Goal: Task Accomplishment & Management: Use online tool/utility

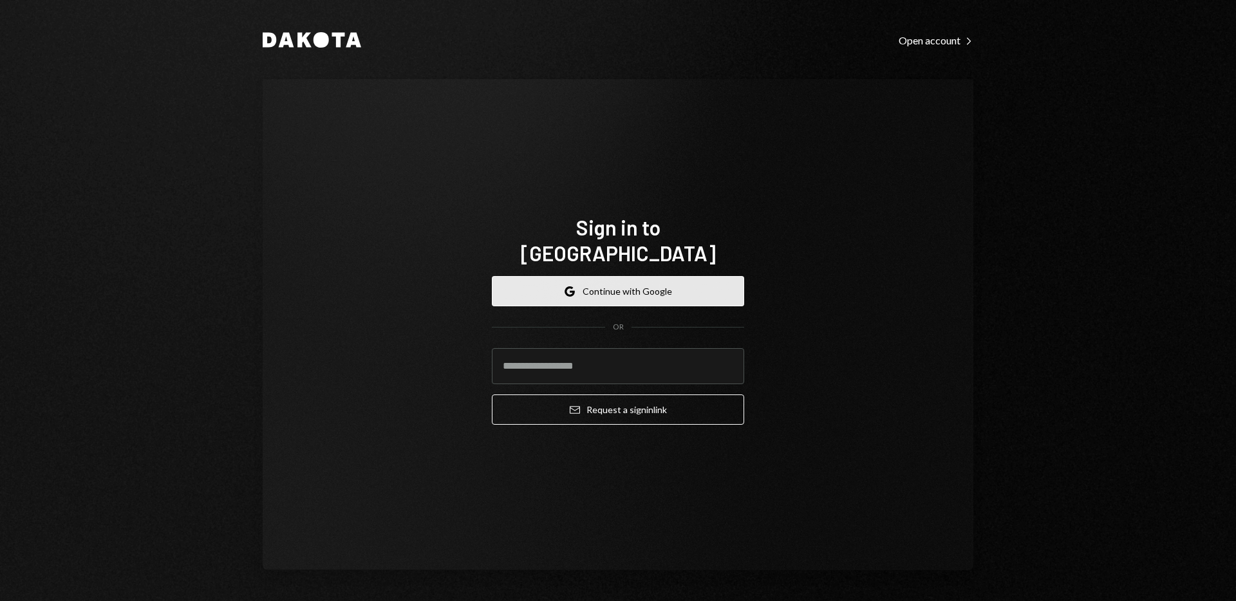
click at [635, 285] on button "Google Continue with Google" at bounding box center [618, 291] width 252 height 30
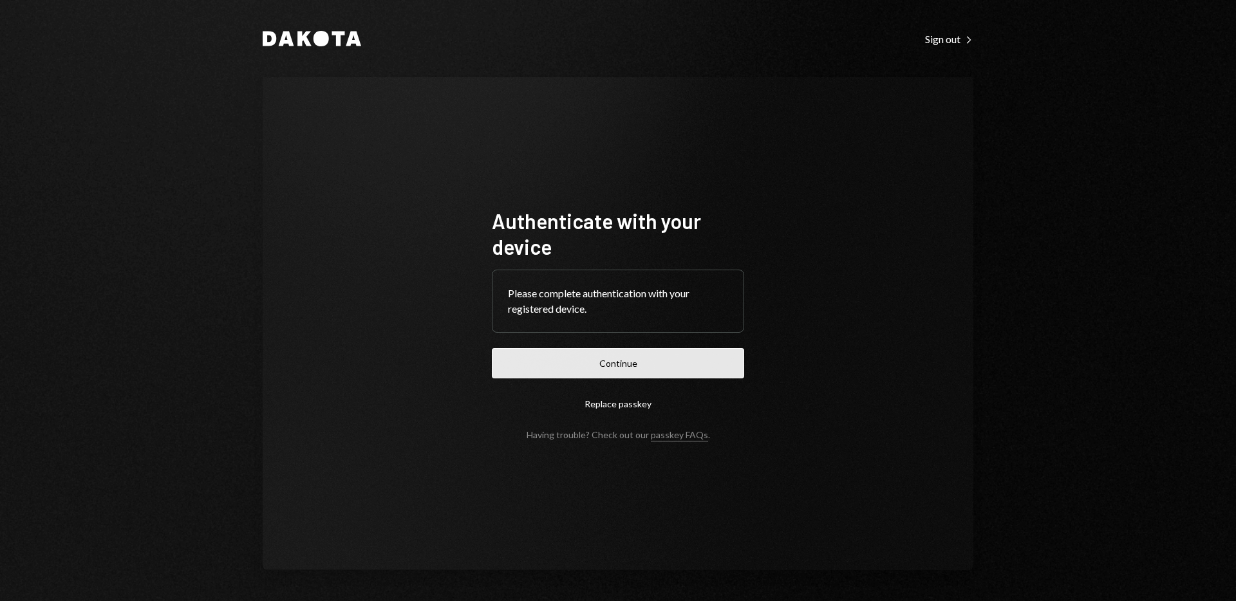
click at [602, 361] on button "Continue" at bounding box center [618, 363] width 252 height 30
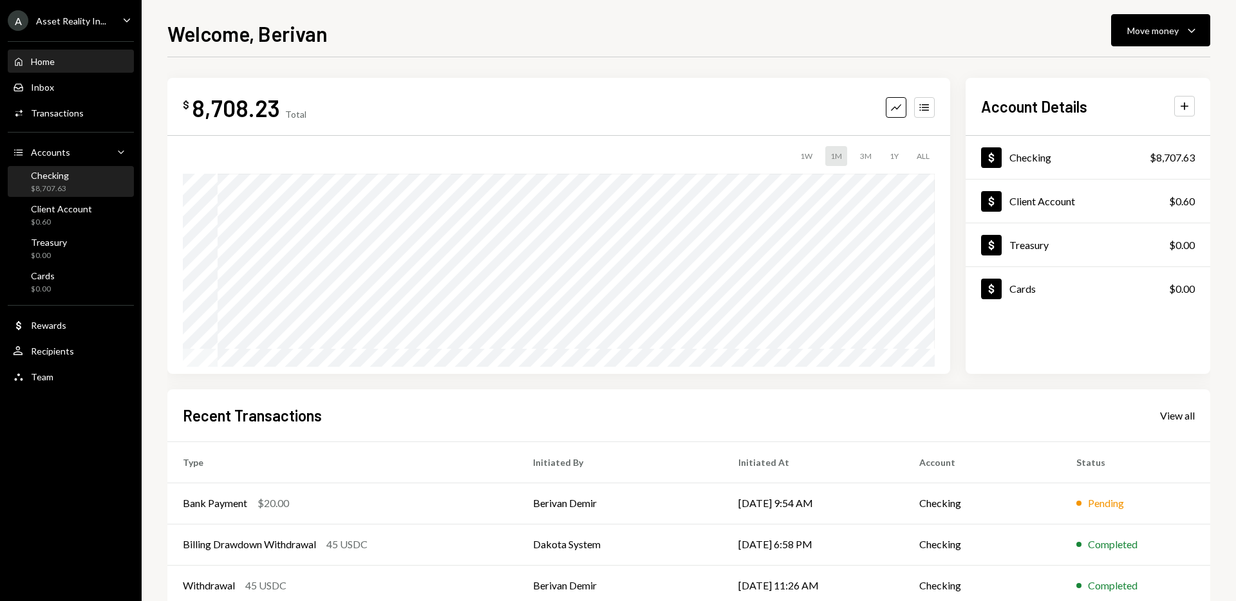
click at [76, 180] on div "Checking $8,707.63" at bounding box center [71, 182] width 116 height 24
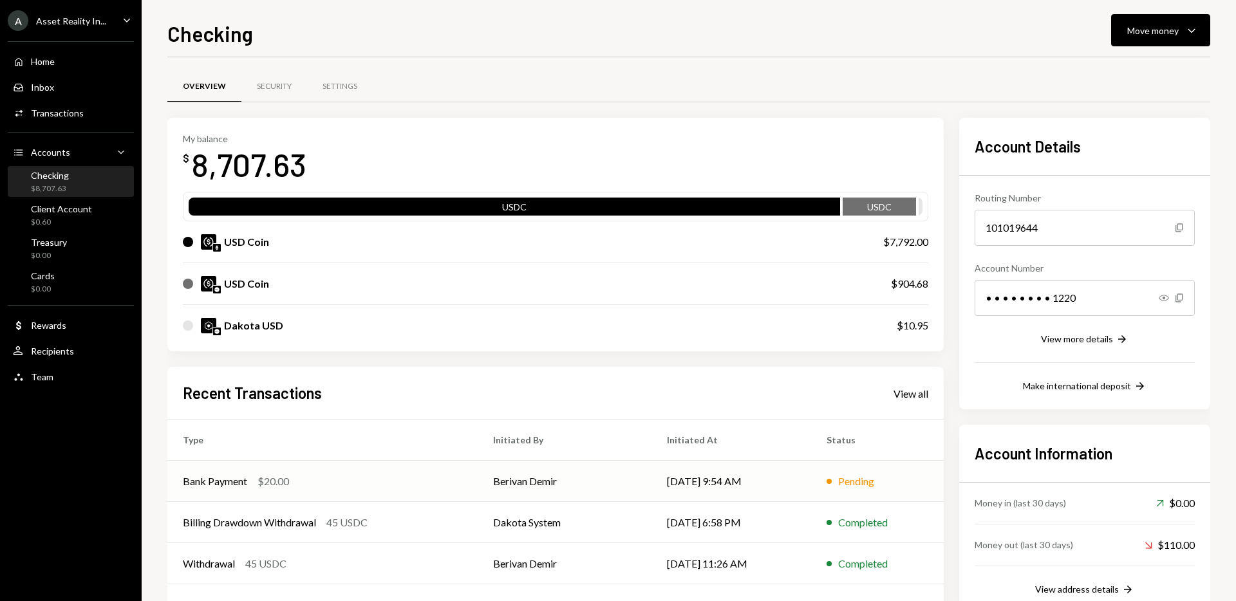
click at [440, 487] on div "Bank Payment $20.00" at bounding box center [322, 481] width 279 height 15
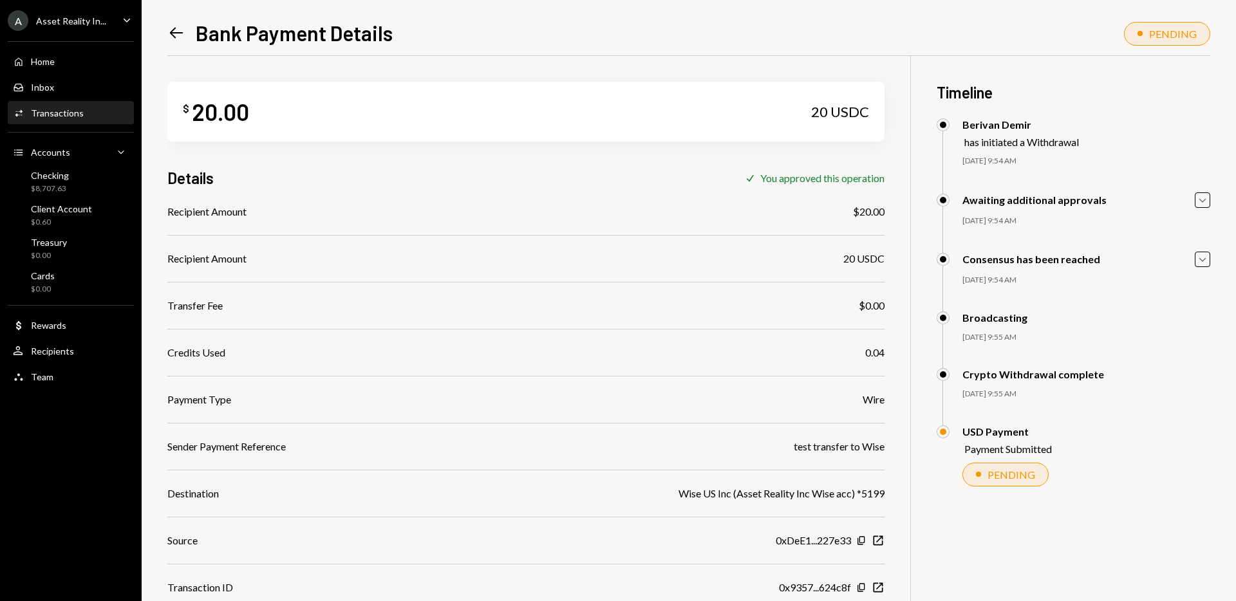
click at [179, 35] on icon "Left Arrow" at bounding box center [176, 33] width 18 height 18
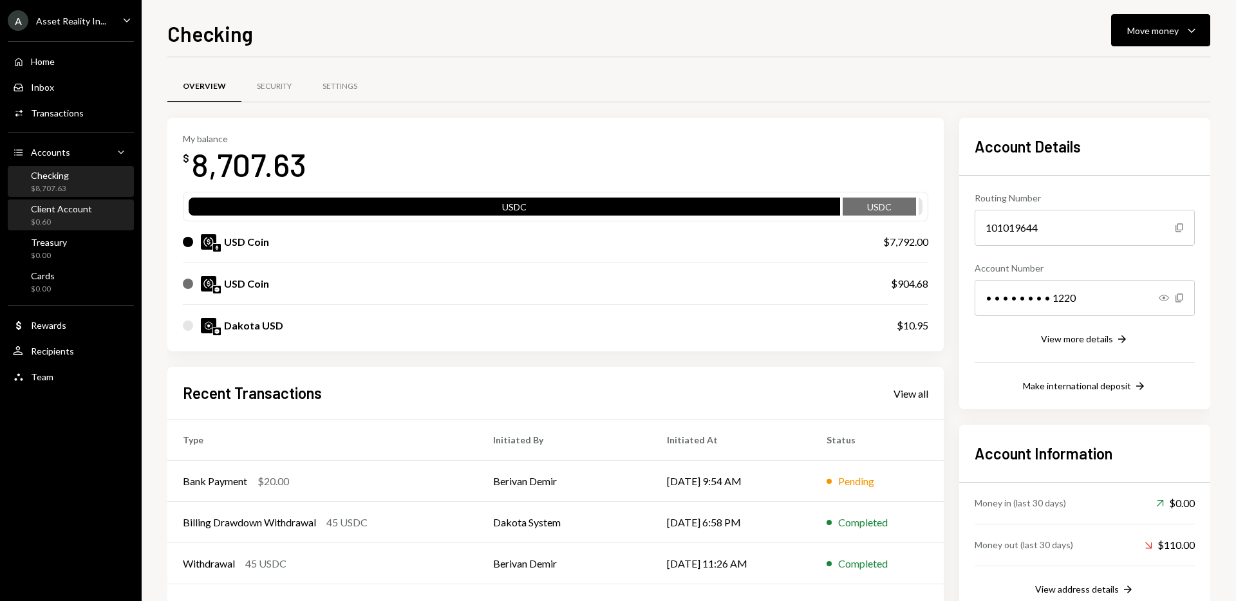
click at [64, 205] on div "Client Account" at bounding box center [61, 208] width 61 height 11
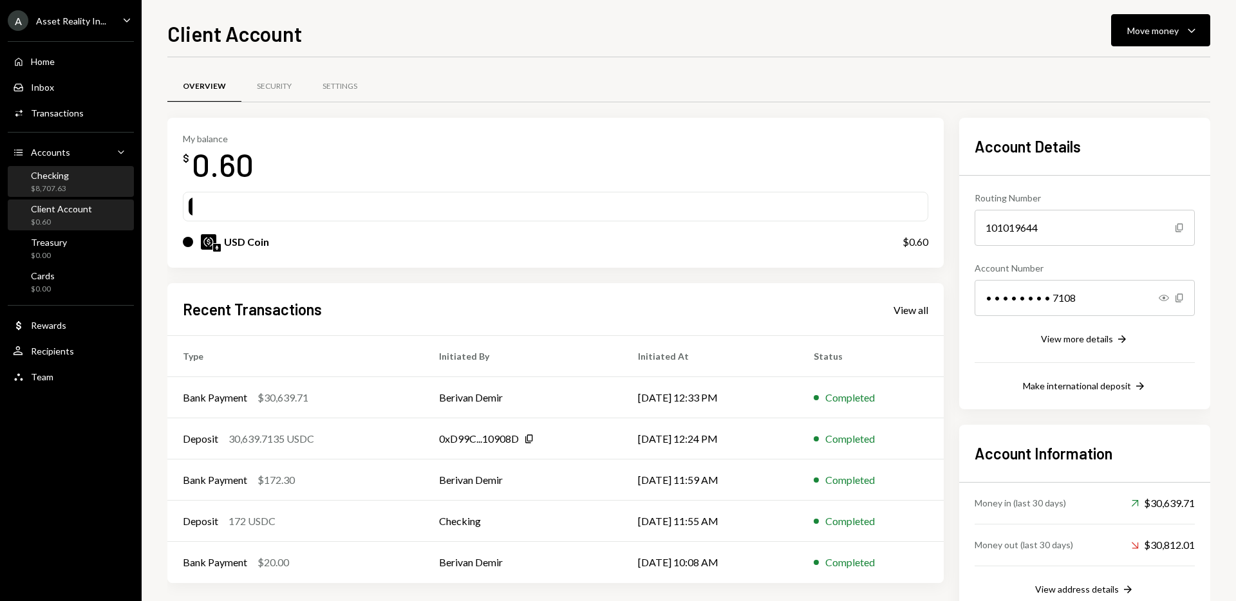
click at [61, 176] on div "Checking" at bounding box center [50, 175] width 38 height 11
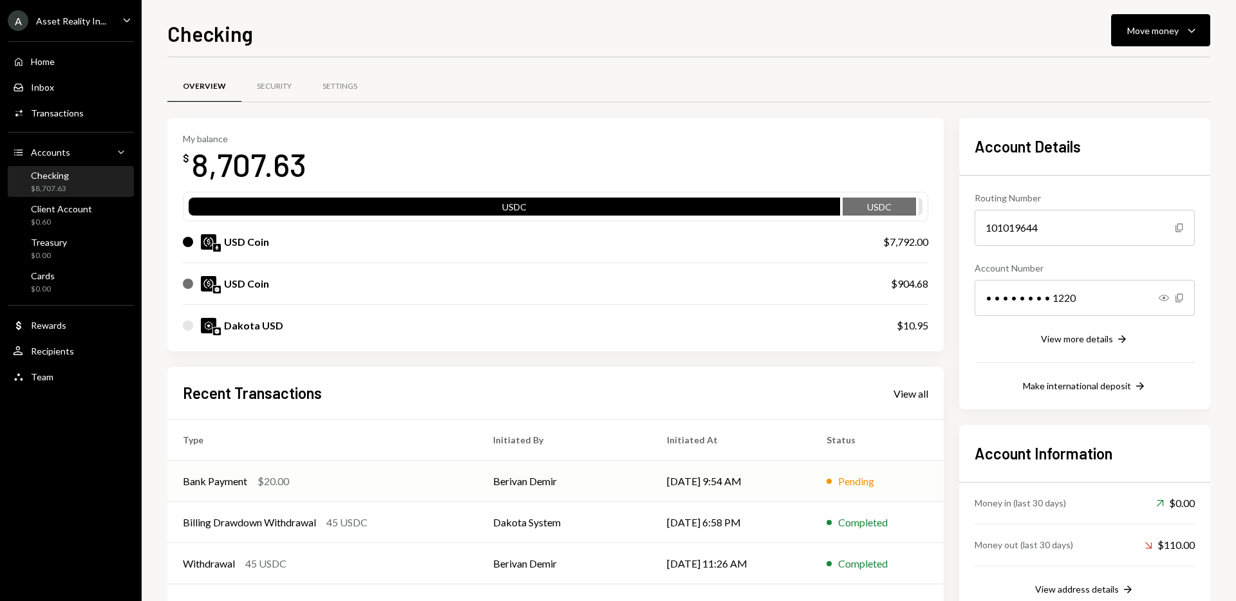
click at [532, 480] on td "Berivan Demir" at bounding box center [565, 481] width 174 height 41
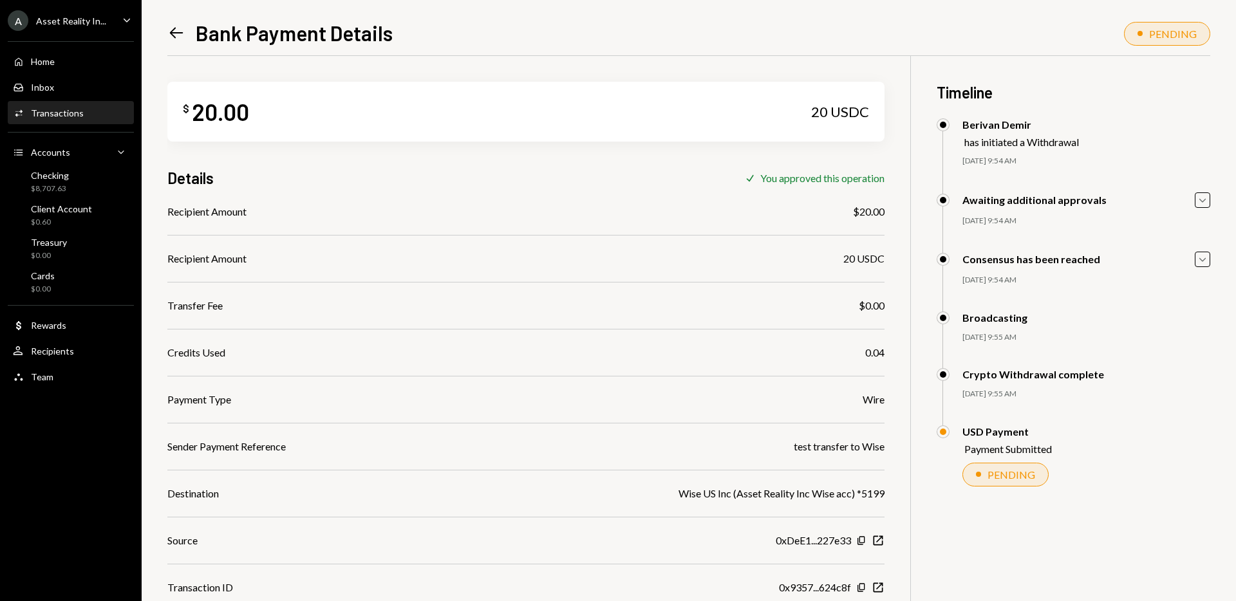
click at [180, 33] on icon "Left Arrow" at bounding box center [176, 33] width 18 height 18
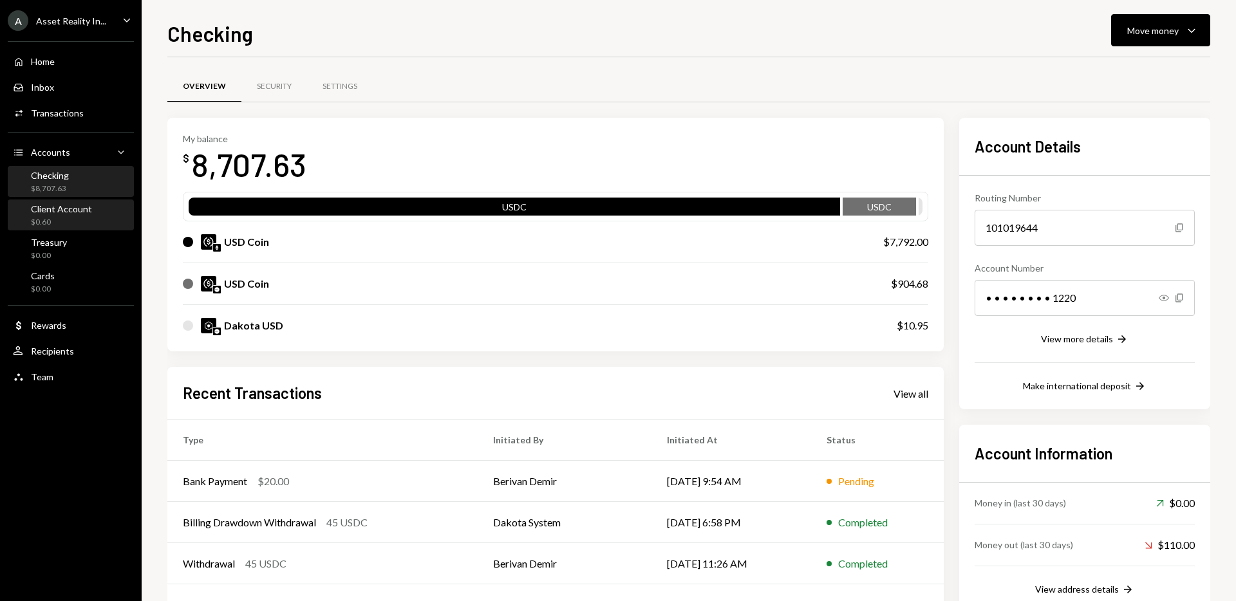
click at [49, 225] on div "$0.60" at bounding box center [61, 222] width 61 height 11
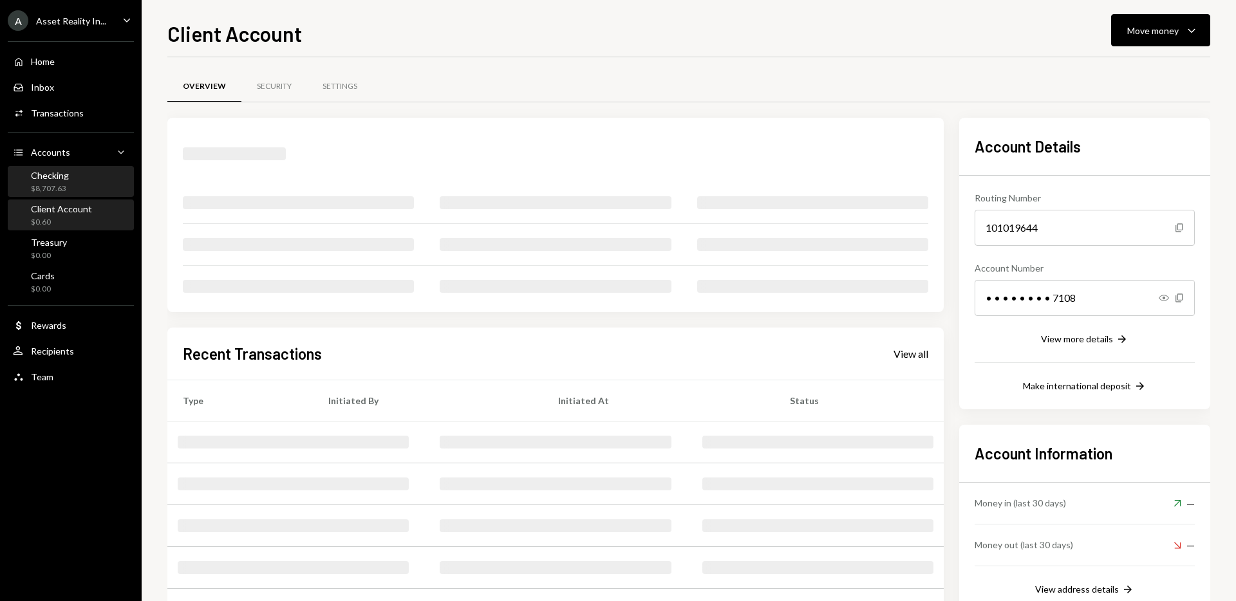
click at [56, 187] on div "$8,707.63" at bounding box center [50, 188] width 38 height 11
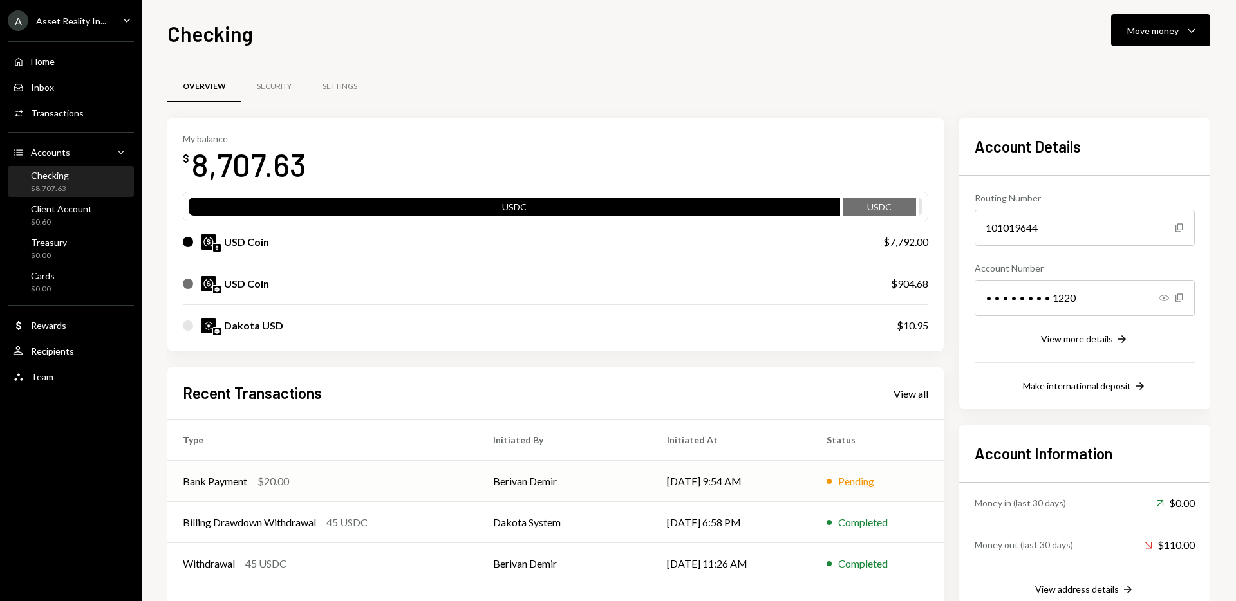
click at [465, 486] on td "Bank Payment $20.00" at bounding box center [322, 481] width 310 height 41
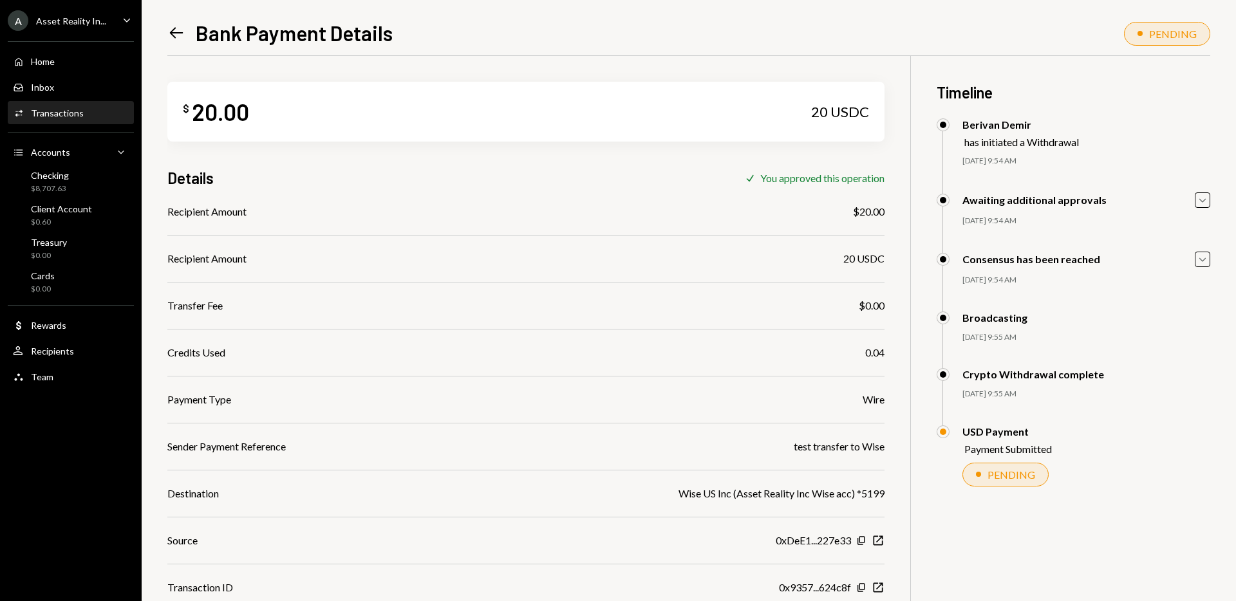
click at [171, 32] on icon at bounding box center [177, 33] width 14 height 11
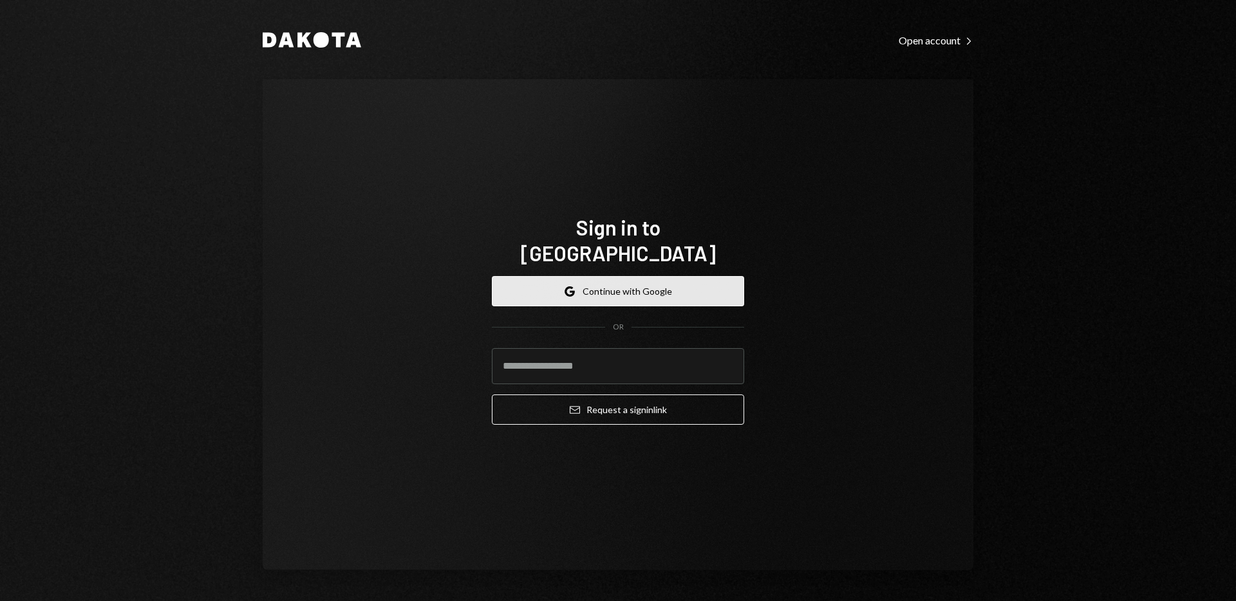
click at [620, 277] on button "Google Continue with Google" at bounding box center [618, 291] width 252 height 30
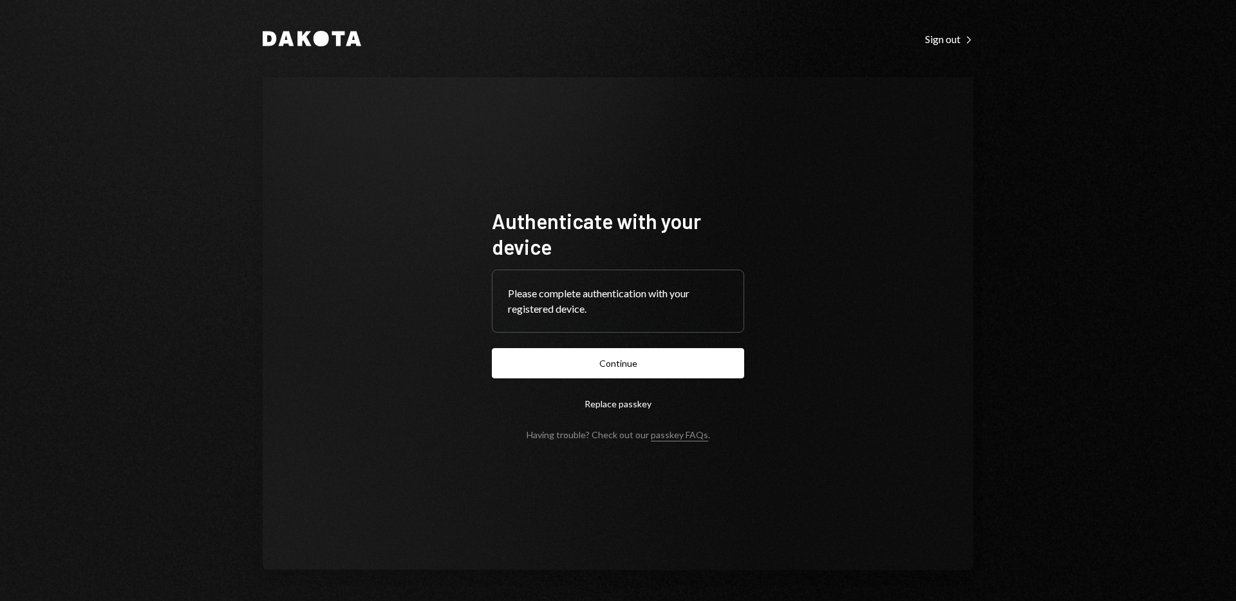
click at [638, 365] on button "Continue" at bounding box center [618, 363] width 252 height 30
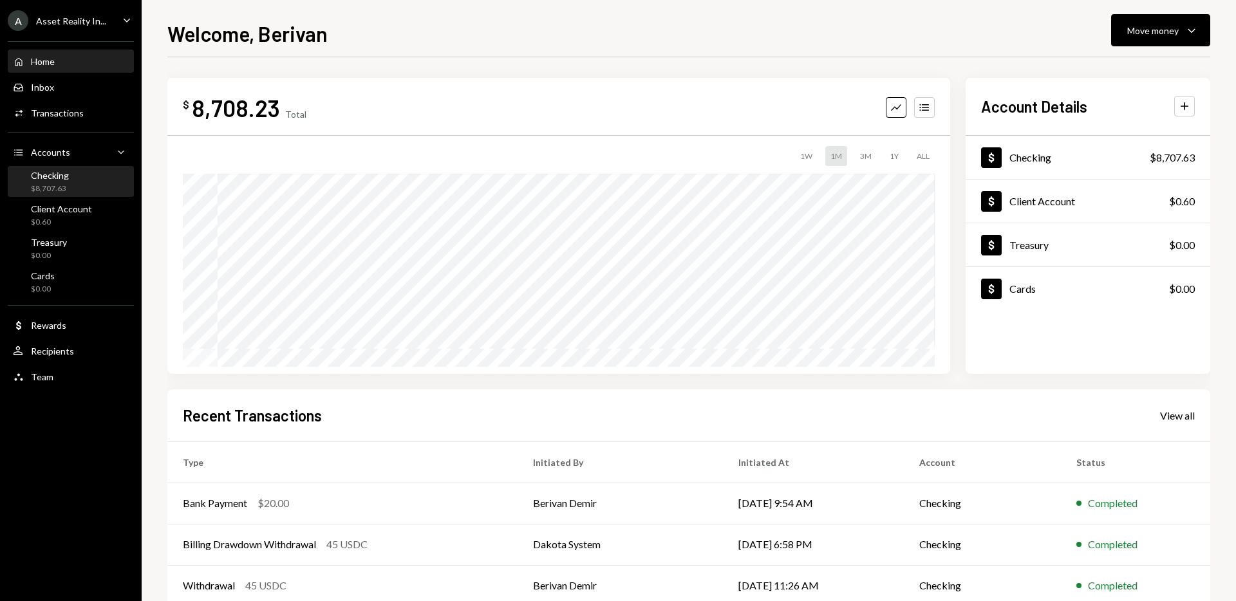
click at [94, 176] on div "Checking $8,707.63" at bounding box center [71, 182] width 116 height 24
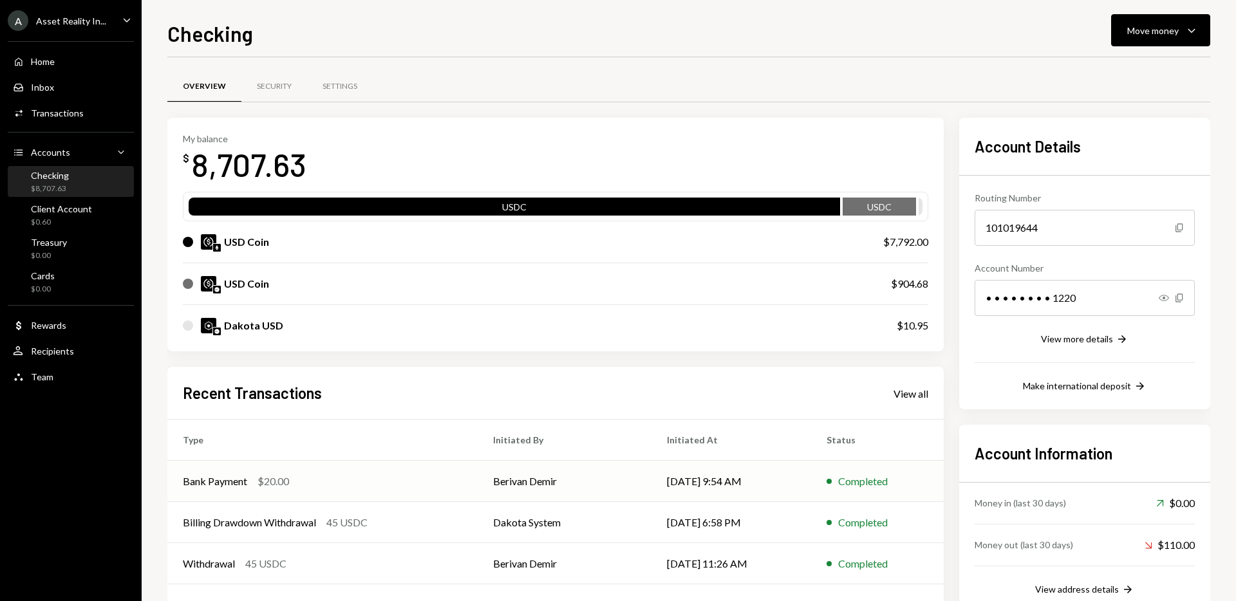
click at [551, 487] on td "Berivan Demir" at bounding box center [565, 481] width 174 height 41
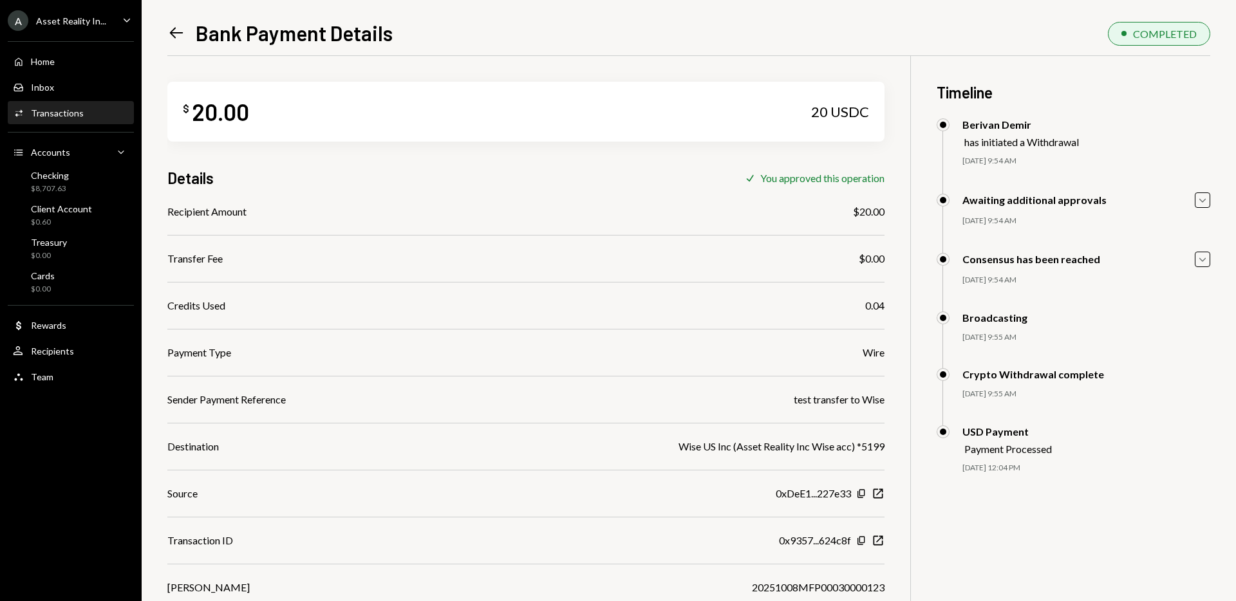
click at [174, 35] on icon "Left Arrow" at bounding box center [176, 33] width 18 height 18
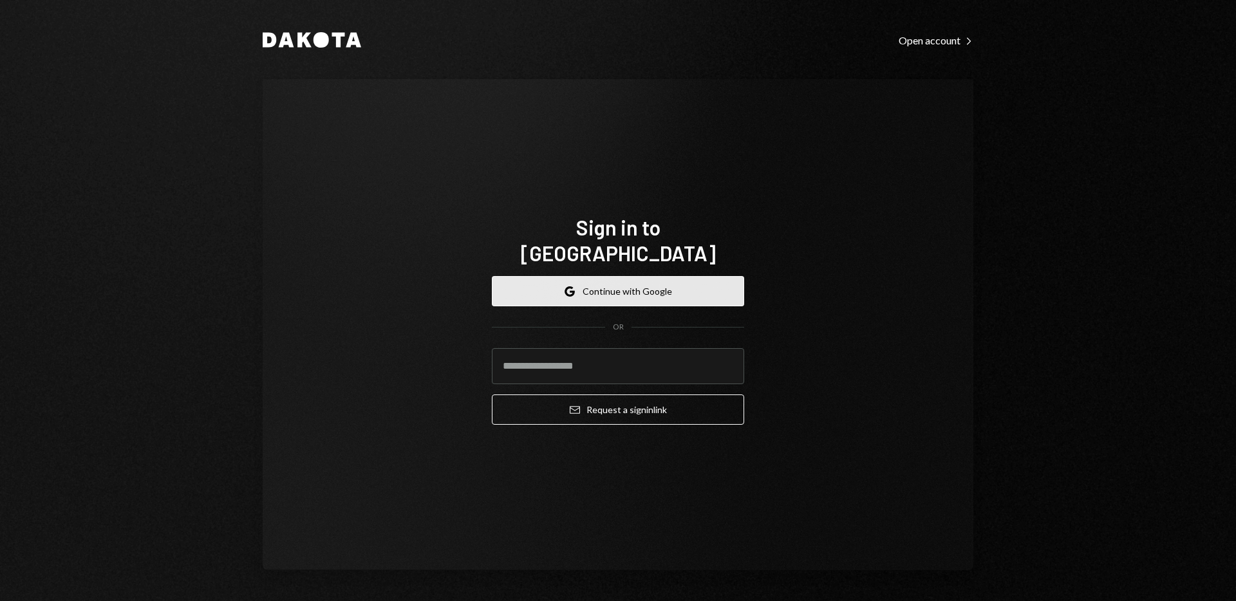
click at [626, 276] on button "Google Continue with Google" at bounding box center [618, 291] width 252 height 30
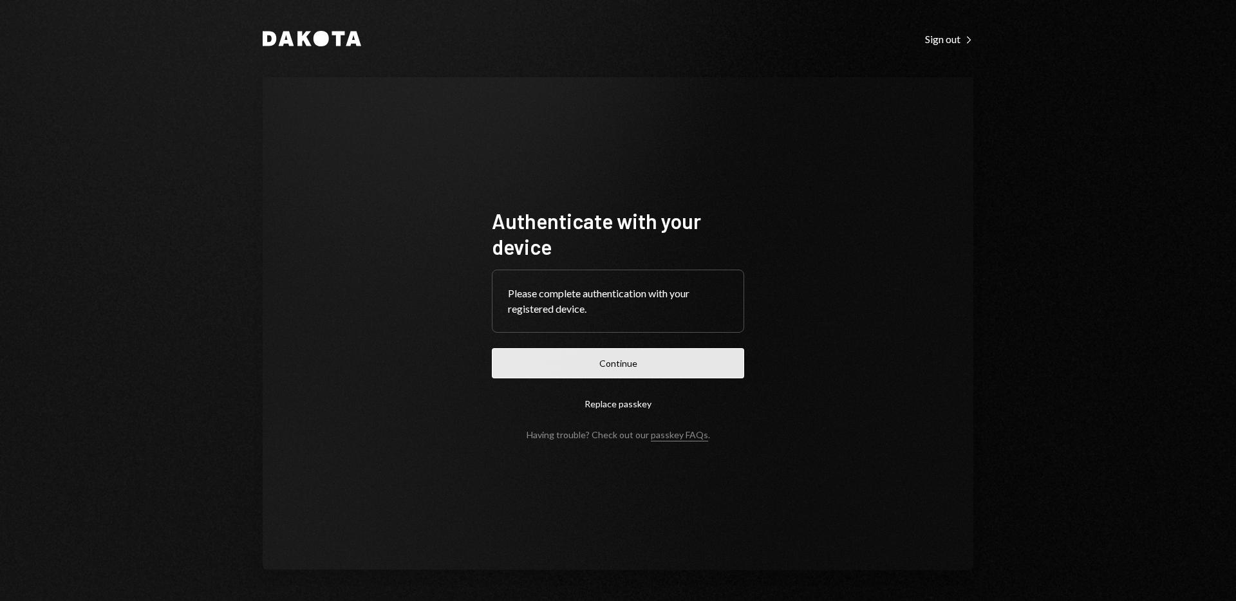
click at [579, 366] on button "Continue" at bounding box center [618, 363] width 252 height 30
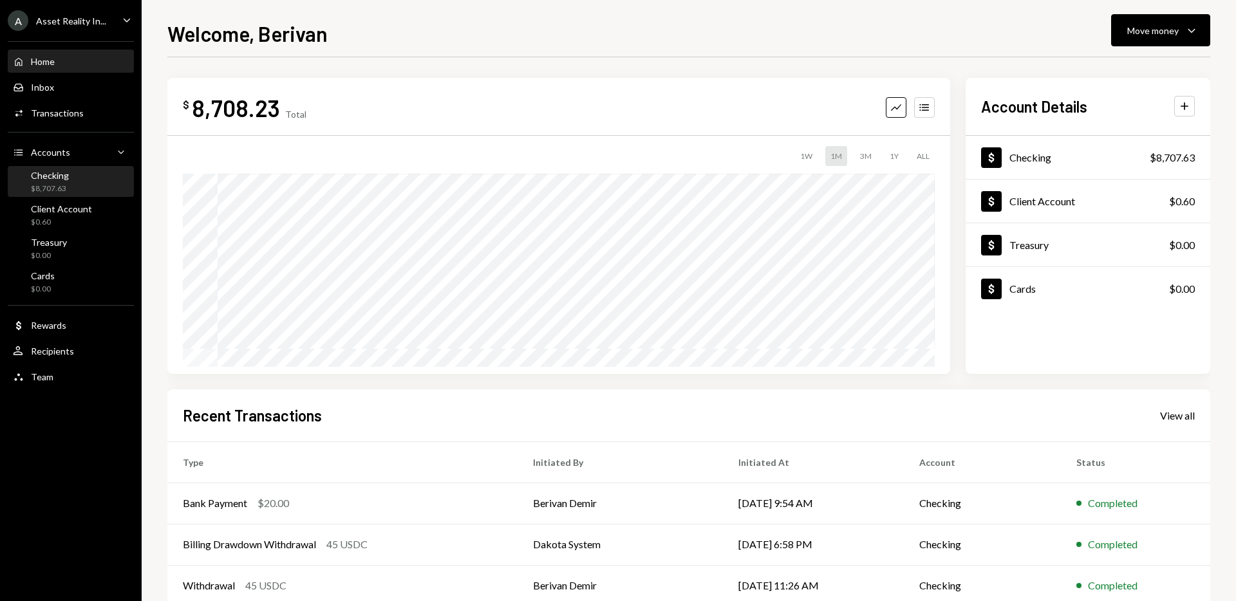
click at [71, 178] on div "Checking $8,707.63" at bounding box center [71, 182] width 116 height 24
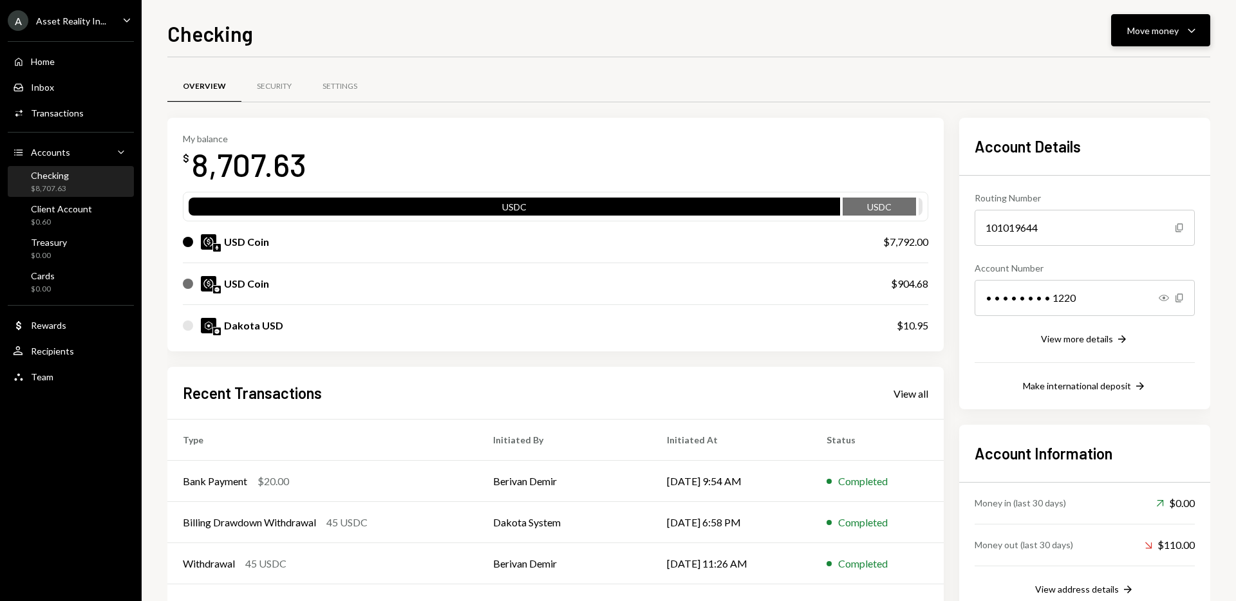
click at [1187, 27] on icon "Caret Down" at bounding box center [1191, 30] width 15 height 15
click at [1119, 127] on div "Deposit" at bounding box center [1150, 127] width 94 height 14
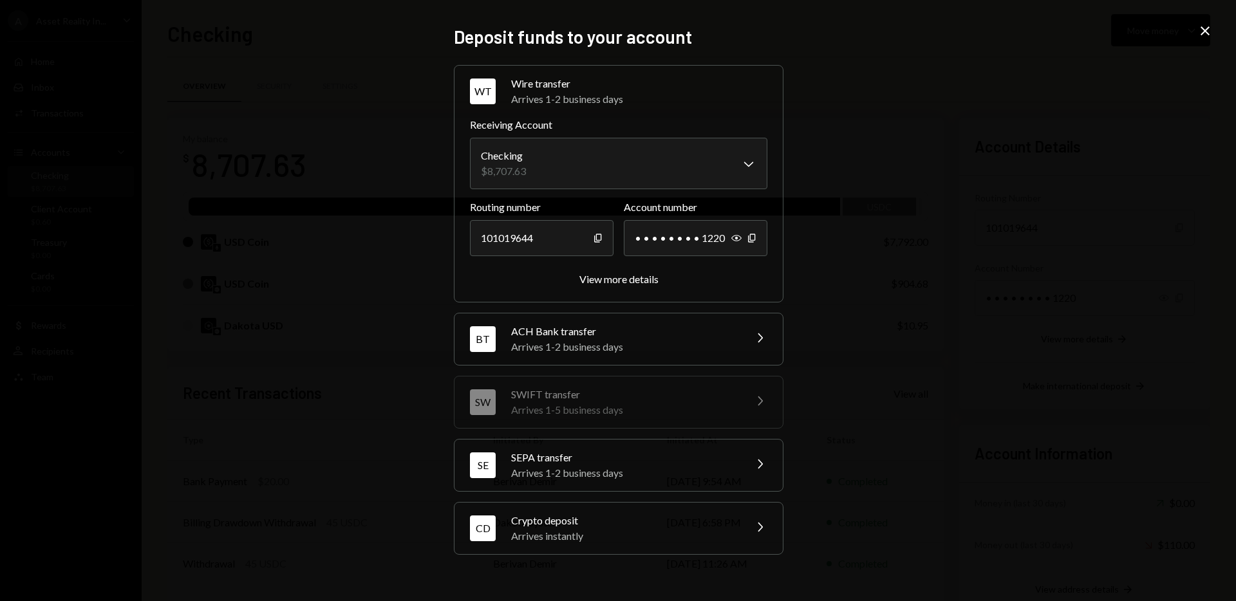
click at [597, 89] on div "Wire transfer" at bounding box center [639, 83] width 256 height 15
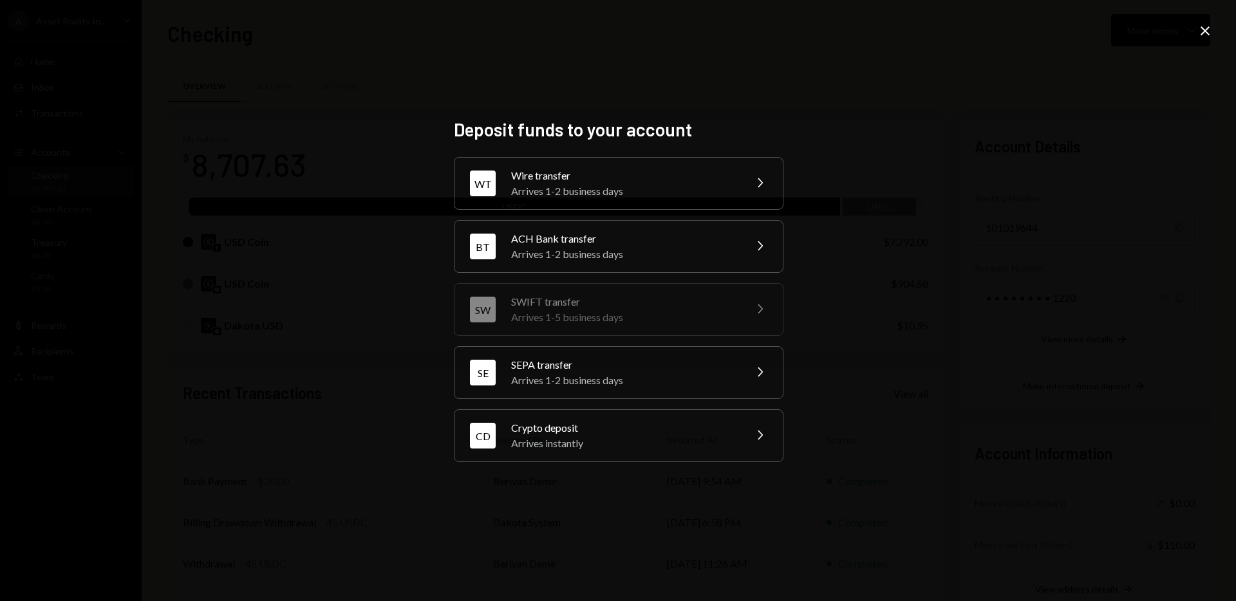
click at [588, 441] on div "Arrives instantly" at bounding box center [623, 443] width 225 height 15
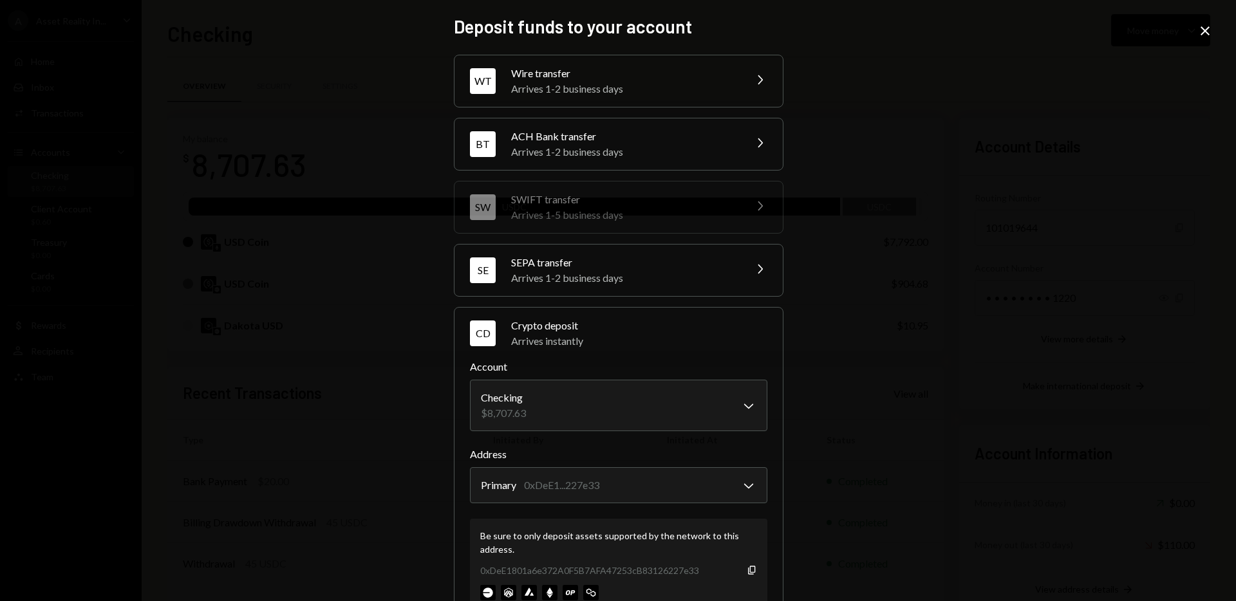
scroll to position [46, 0]
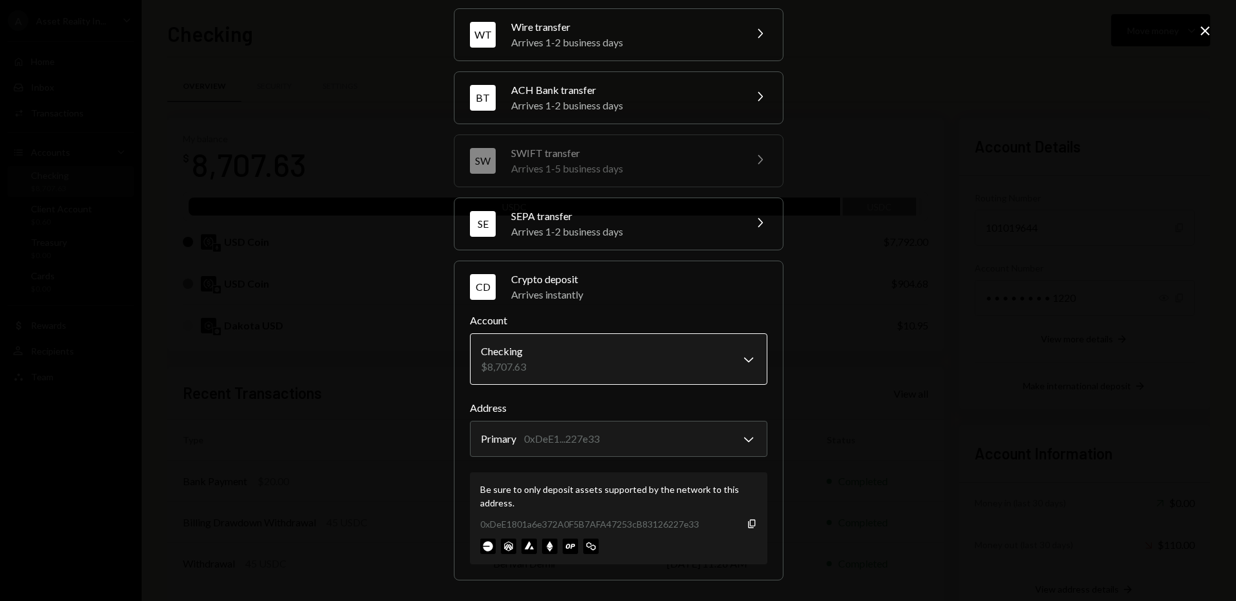
click at [742, 360] on body "A Asset Reality In... Caret Down Home Home Inbox Inbox Activities Transactions …" at bounding box center [618, 300] width 1236 height 601
click at [748, 361] on body "A Asset Reality In... Caret Down Home Home Inbox Inbox Activities Transactions …" at bounding box center [618, 300] width 1236 height 601
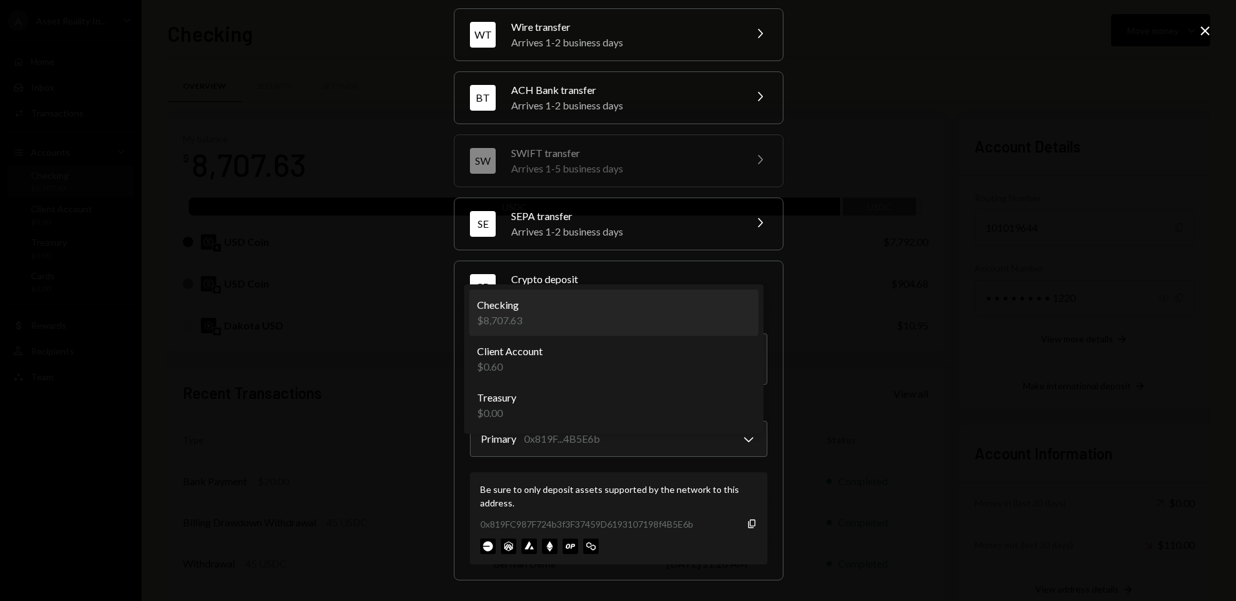
select select "**********"
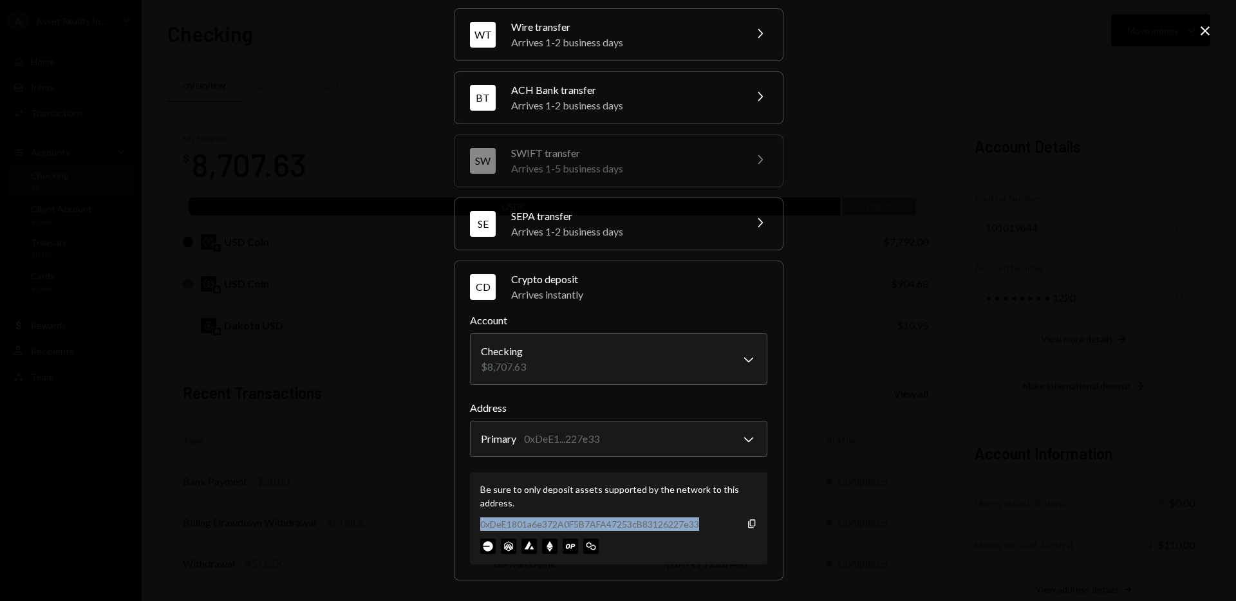
drag, startPoint x: 477, startPoint y: 523, endPoint x: 695, endPoint y: 521, distance: 218.2
click at [707, 518] on div "0xDeE1801a6e372A0F5B7AFA47253cB83126227e33 Copy" at bounding box center [618, 524] width 277 height 14
drag, startPoint x: 669, startPoint y: 519, endPoint x: 662, endPoint y: 516, distance: 8.4
click at [669, 519] on div "0xDeE1801a6e372A0F5B7AFA47253cB83126227e33" at bounding box center [589, 524] width 219 height 14
drag, startPoint x: 475, startPoint y: 523, endPoint x: 597, endPoint y: 513, distance: 122.7
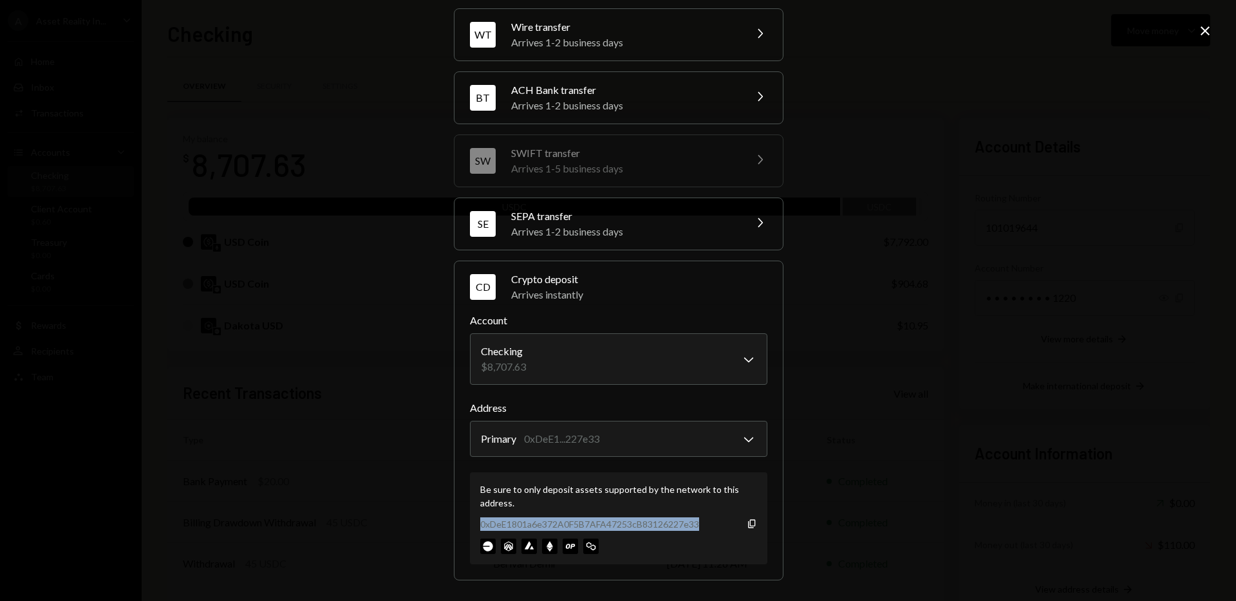
click at [698, 525] on div "Be sure to only deposit assets supported by the network to this address. 0xDeE1…" at bounding box center [618, 518] width 297 height 92
drag, startPoint x: 653, startPoint y: 517, endPoint x: 642, endPoint y: 510, distance: 12.5
click at [653, 517] on div "0xDeE1801a6e372A0F5B7AFA47253cB83126227e33" at bounding box center [589, 524] width 219 height 14
click at [1202, 30] on icon "Close" at bounding box center [1204, 30] width 15 height 15
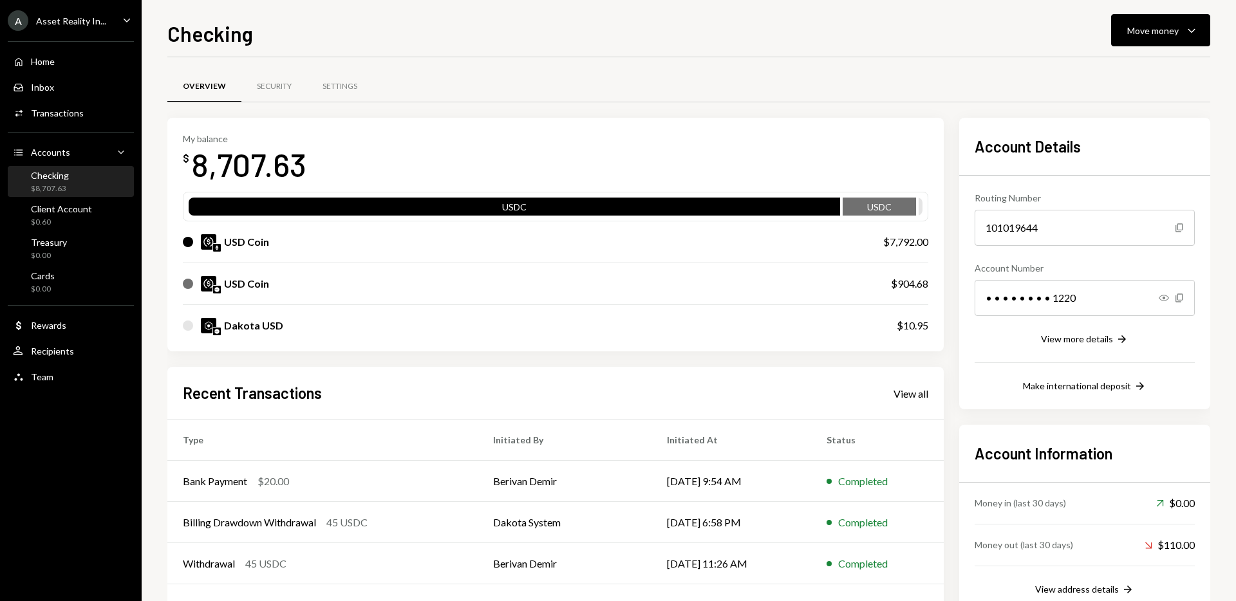
click at [573, 113] on div "Overview Security Settings" at bounding box center [688, 94] width 1043 height 48
click at [66, 221] on div "$0.60" at bounding box center [61, 222] width 61 height 11
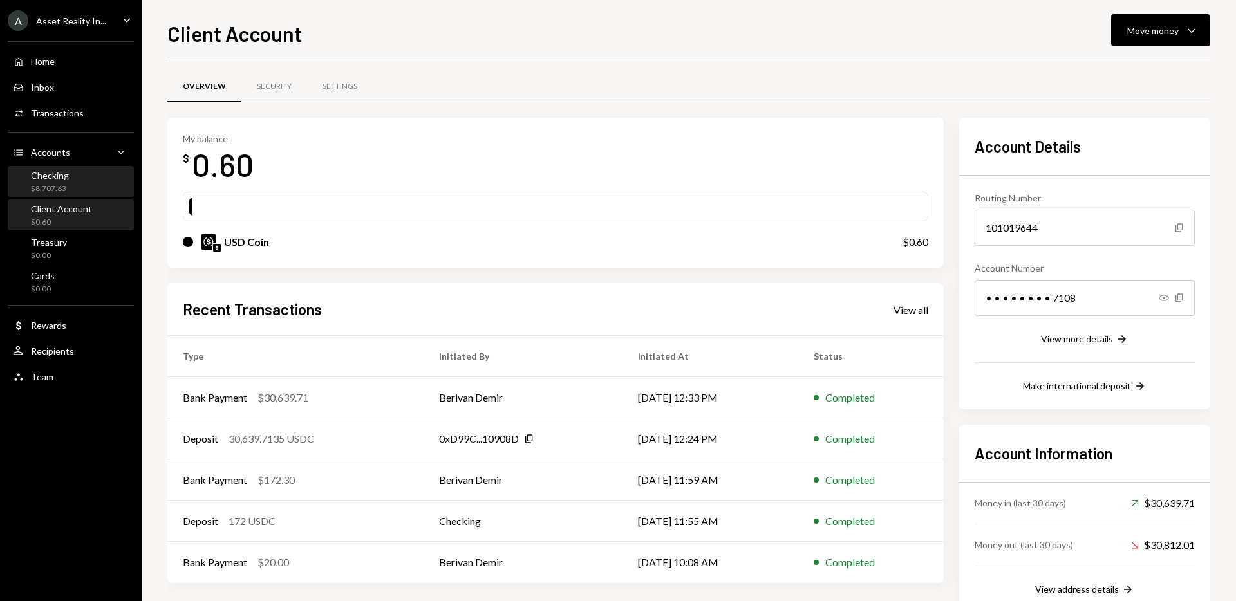
click at [73, 176] on div "Checking $8,707.63" at bounding box center [71, 182] width 116 height 24
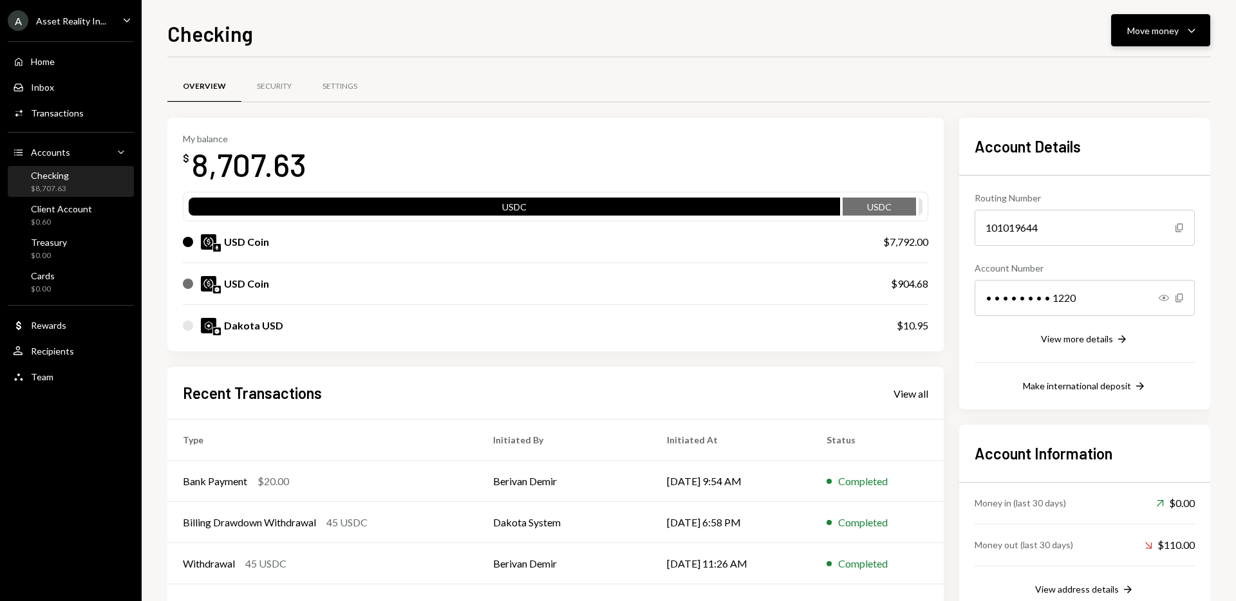
click at [1184, 27] on icon "Caret Down" at bounding box center [1191, 30] width 15 height 15
click at [1129, 127] on div "Deposit" at bounding box center [1150, 127] width 94 height 14
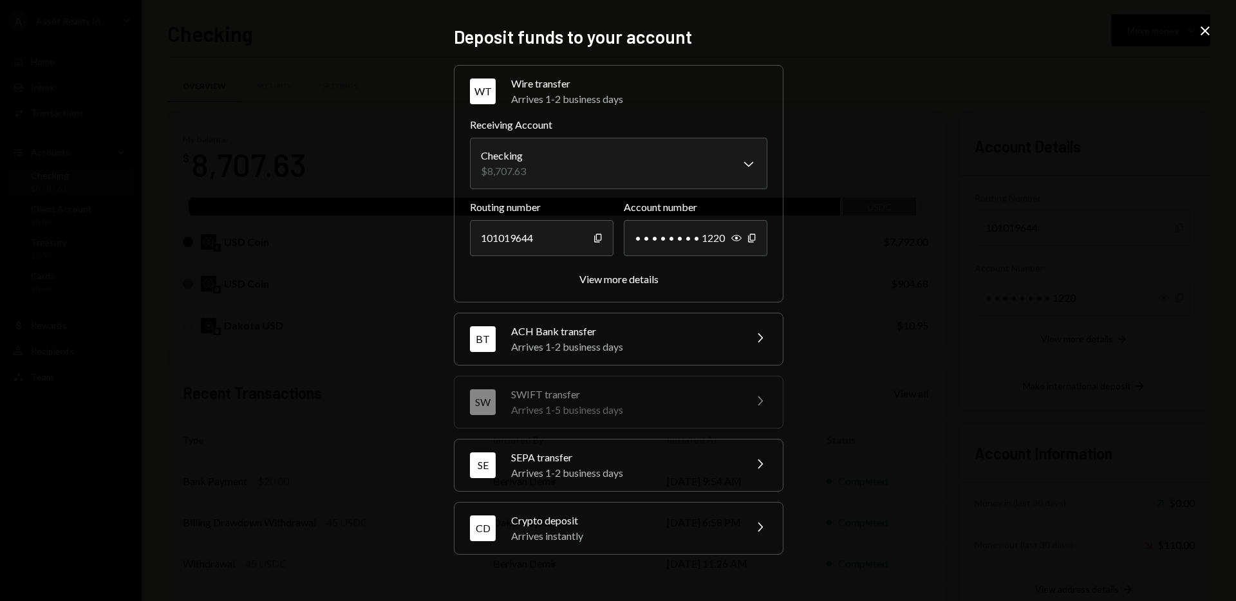
click at [559, 534] on div "Arrives instantly" at bounding box center [623, 535] width 225 height 15
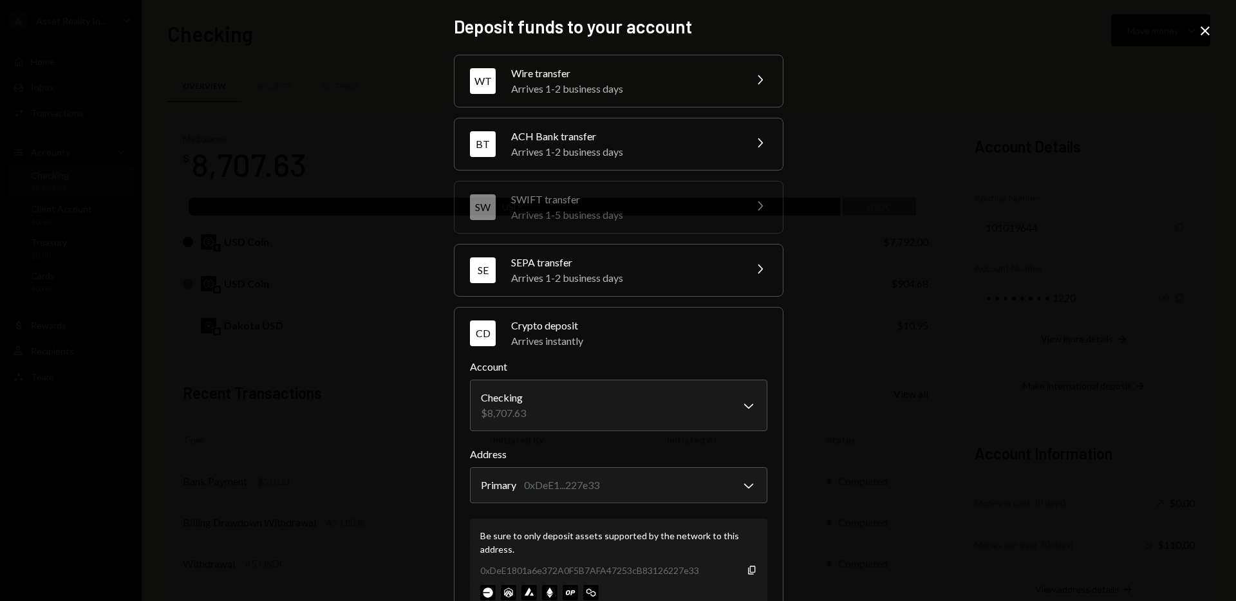
scroll to position [46, 0]
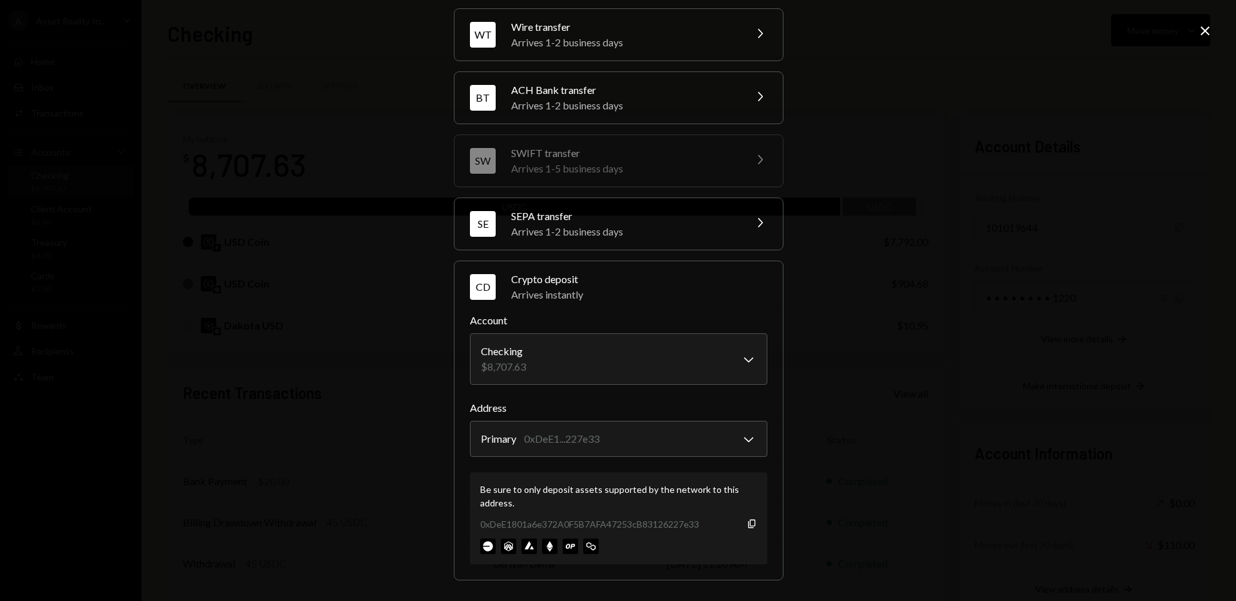
click at [1202, 31] on icon "Close" at bounding box center [1204, 30] width 15 height 15
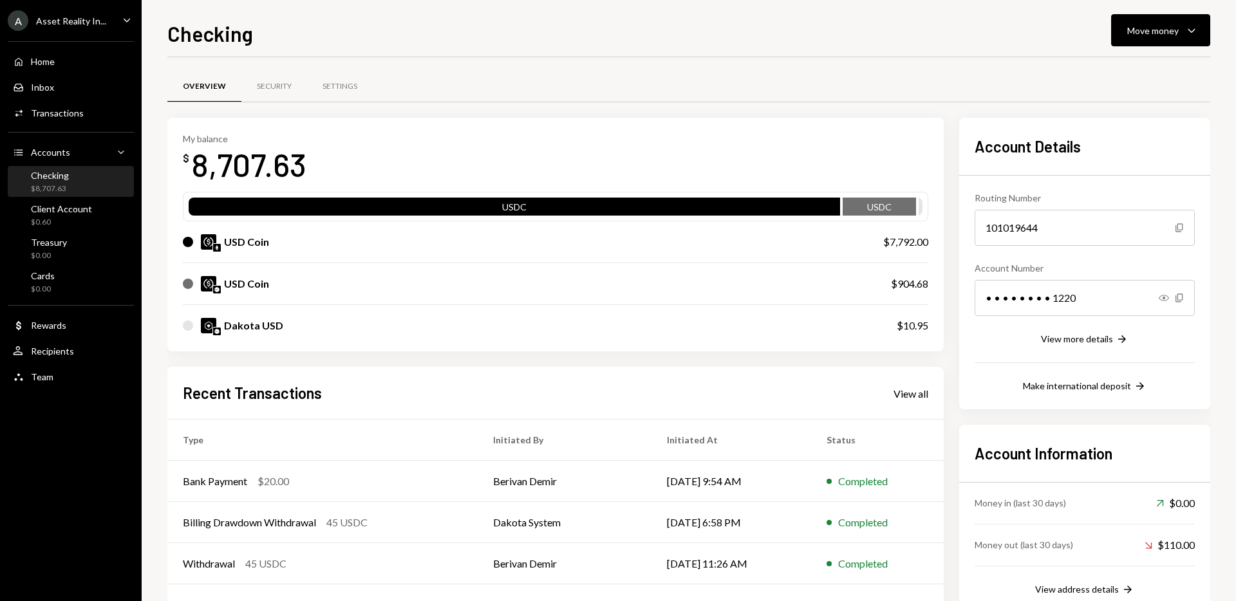
click at [45, 181] on div "Checking $8,707.63" at bounding box center [50, 182] width 38 height 24
